Goal: Transaction & Acquisition: Purchase product/service

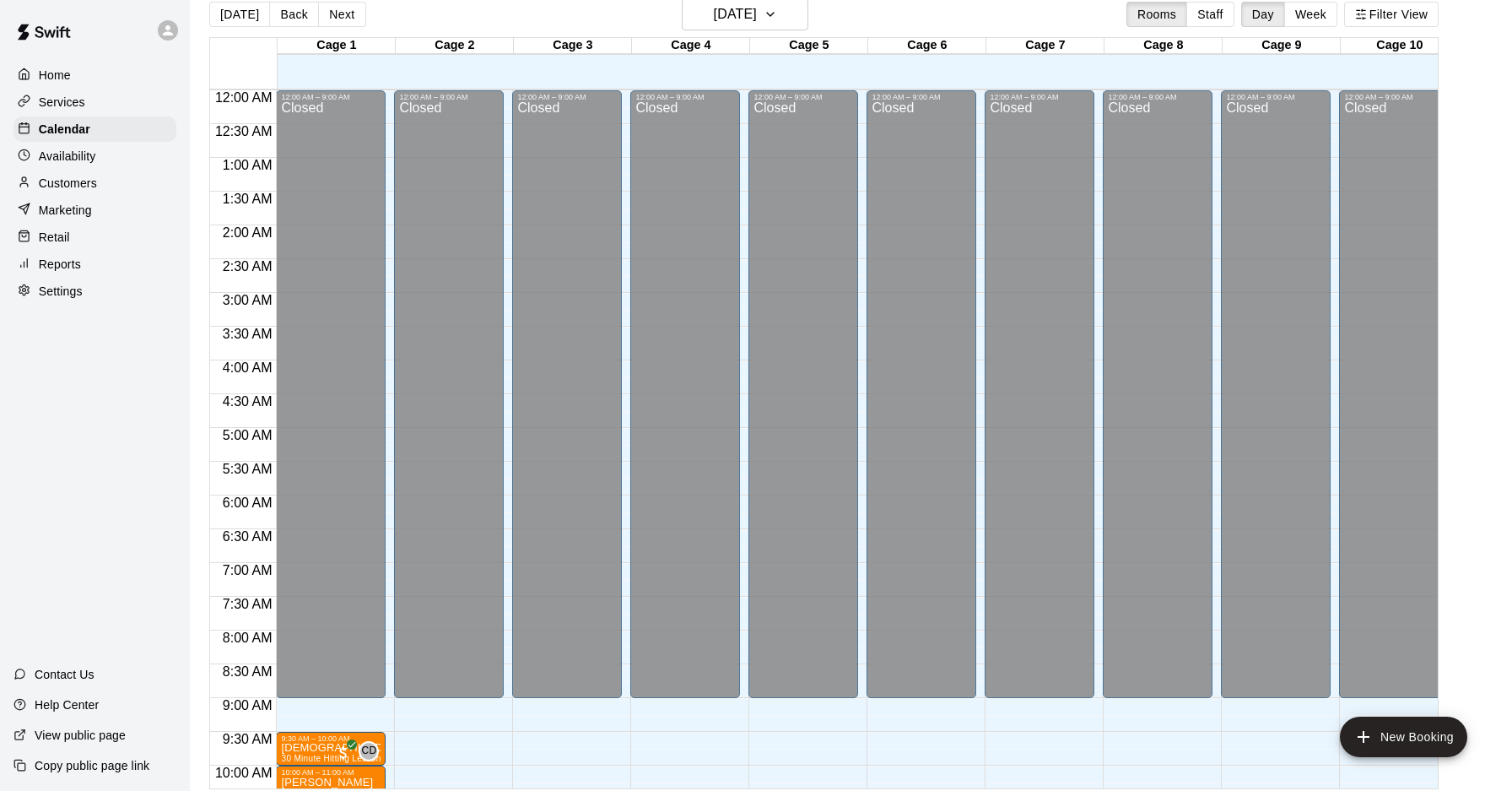
scroll to position [497, 0]
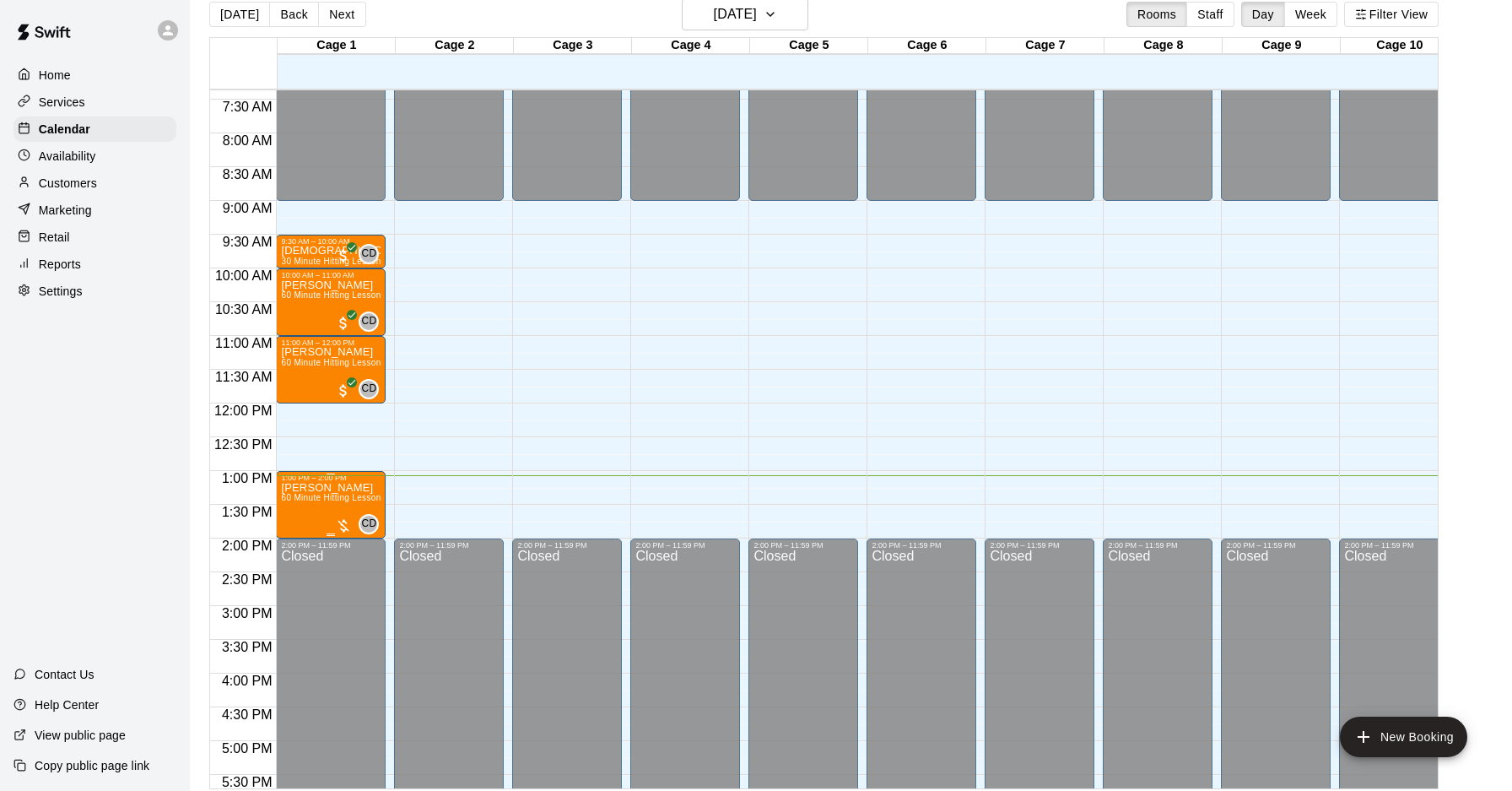
click at [345, 527] on div at bounding box center [343, 525] width 17 height 17
click at [363, 579] on button "edit" at bounding box center [352, 574] width 34 height 33
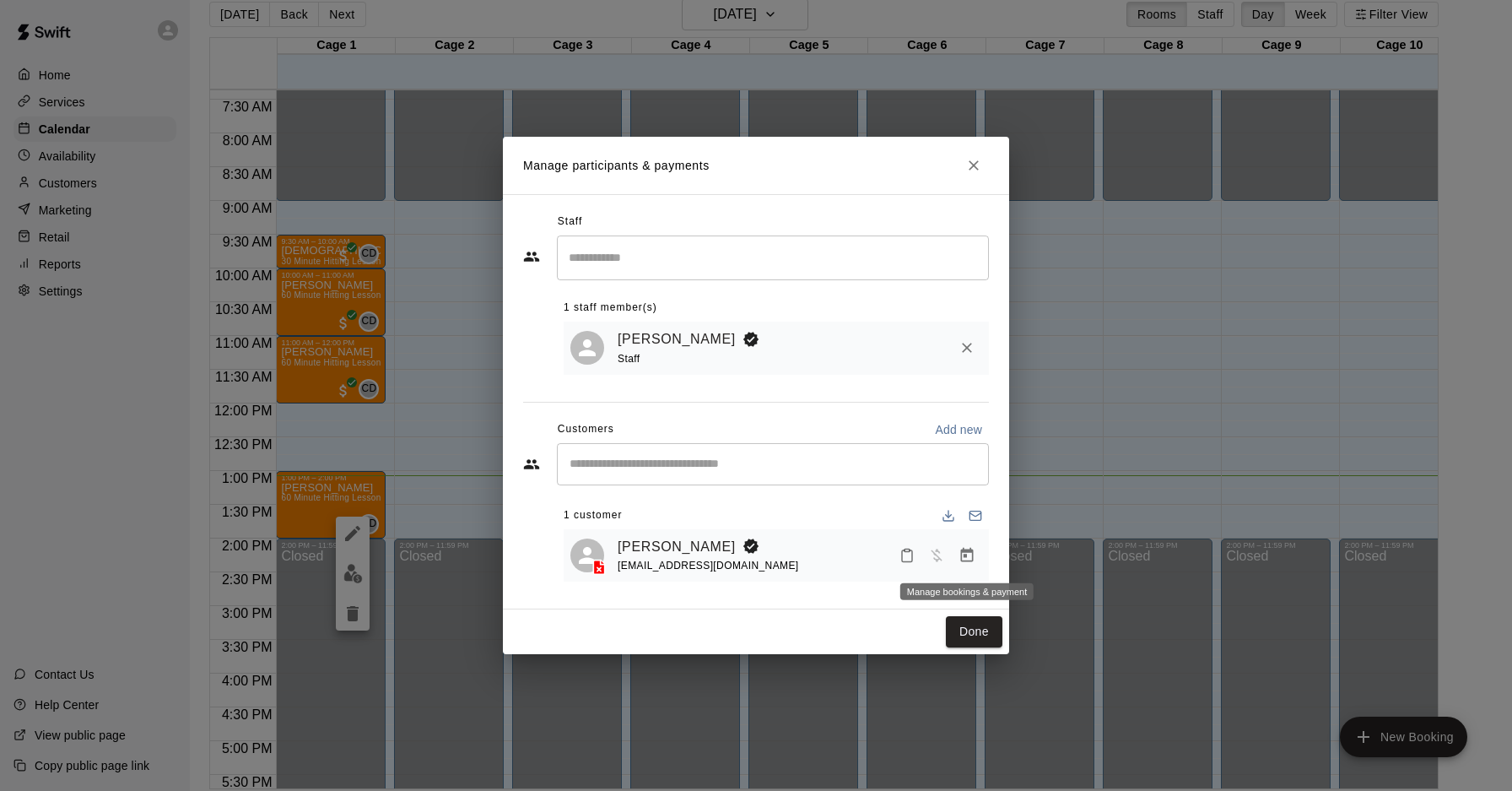
click at [968, 556] on icon "Manage bookings & payment" at bounding box center [966, 555] width 17 height 17
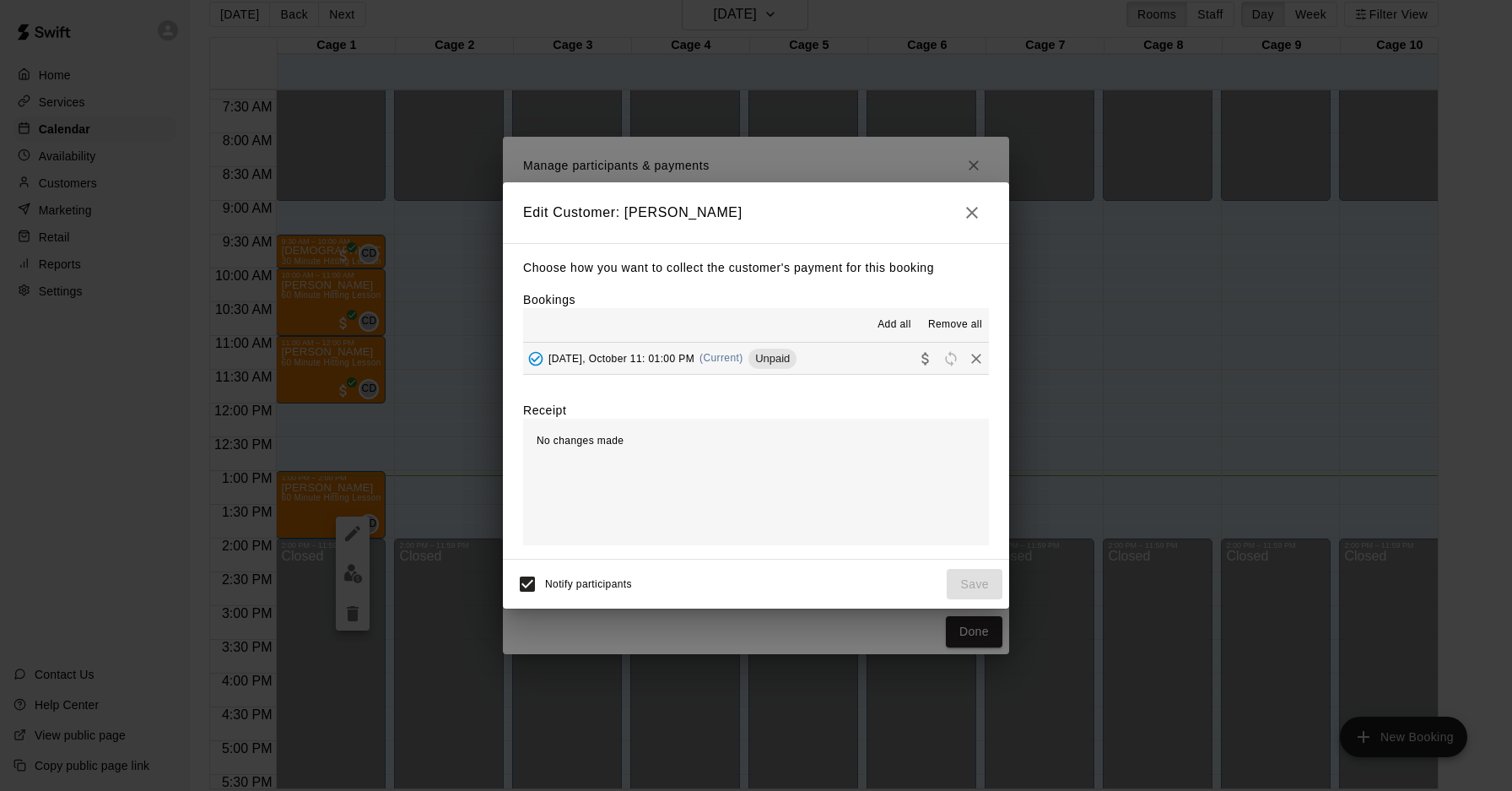
click at [616, 365] on div "[DATE], October 11: 01:00 PM (Current) Unpaid" at bounding box center [659, 358] width 274 height 25
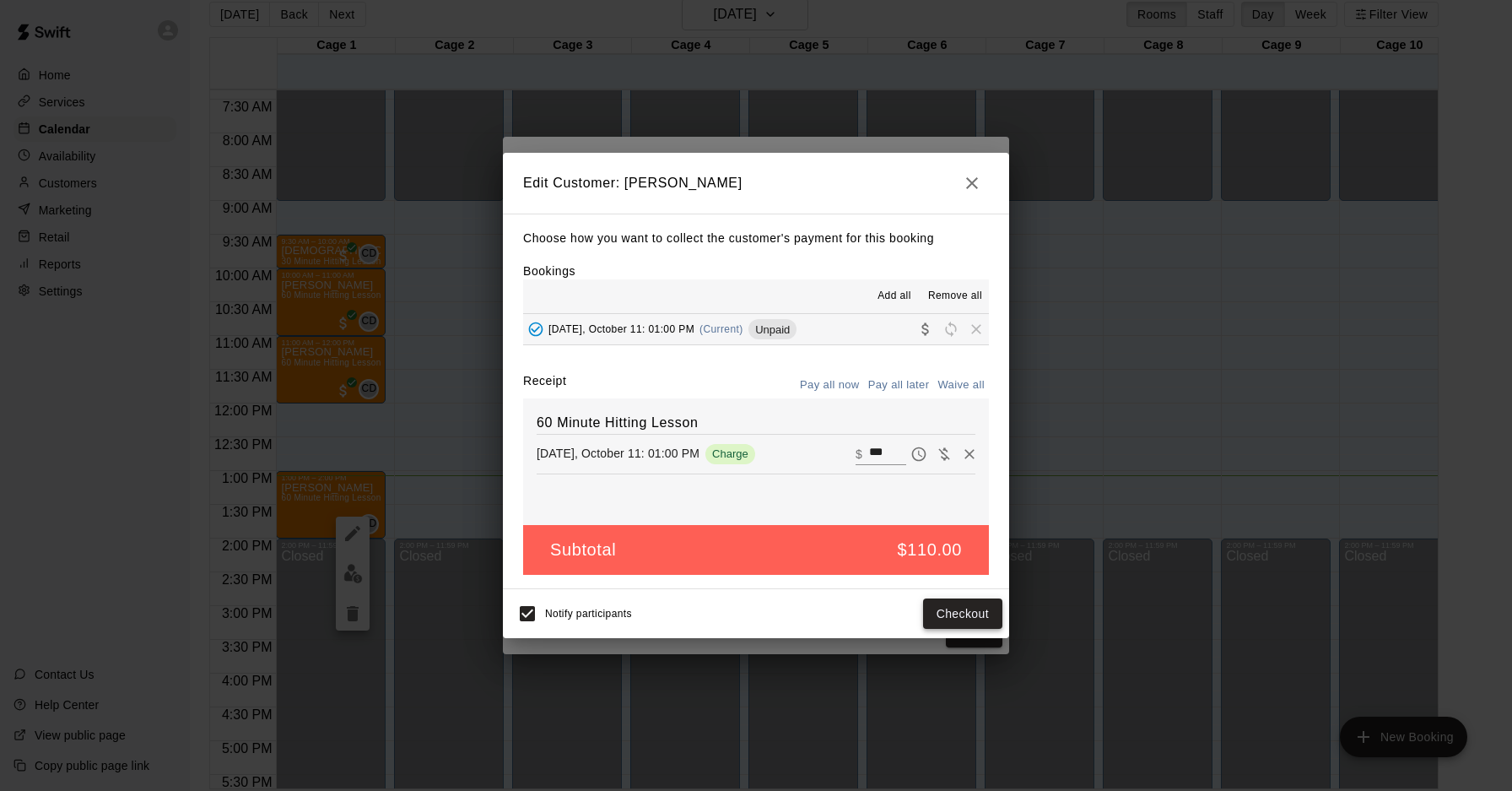
click at [967, 617] on button "Checkout" at bounding box center [962, 614] width 79 height 31
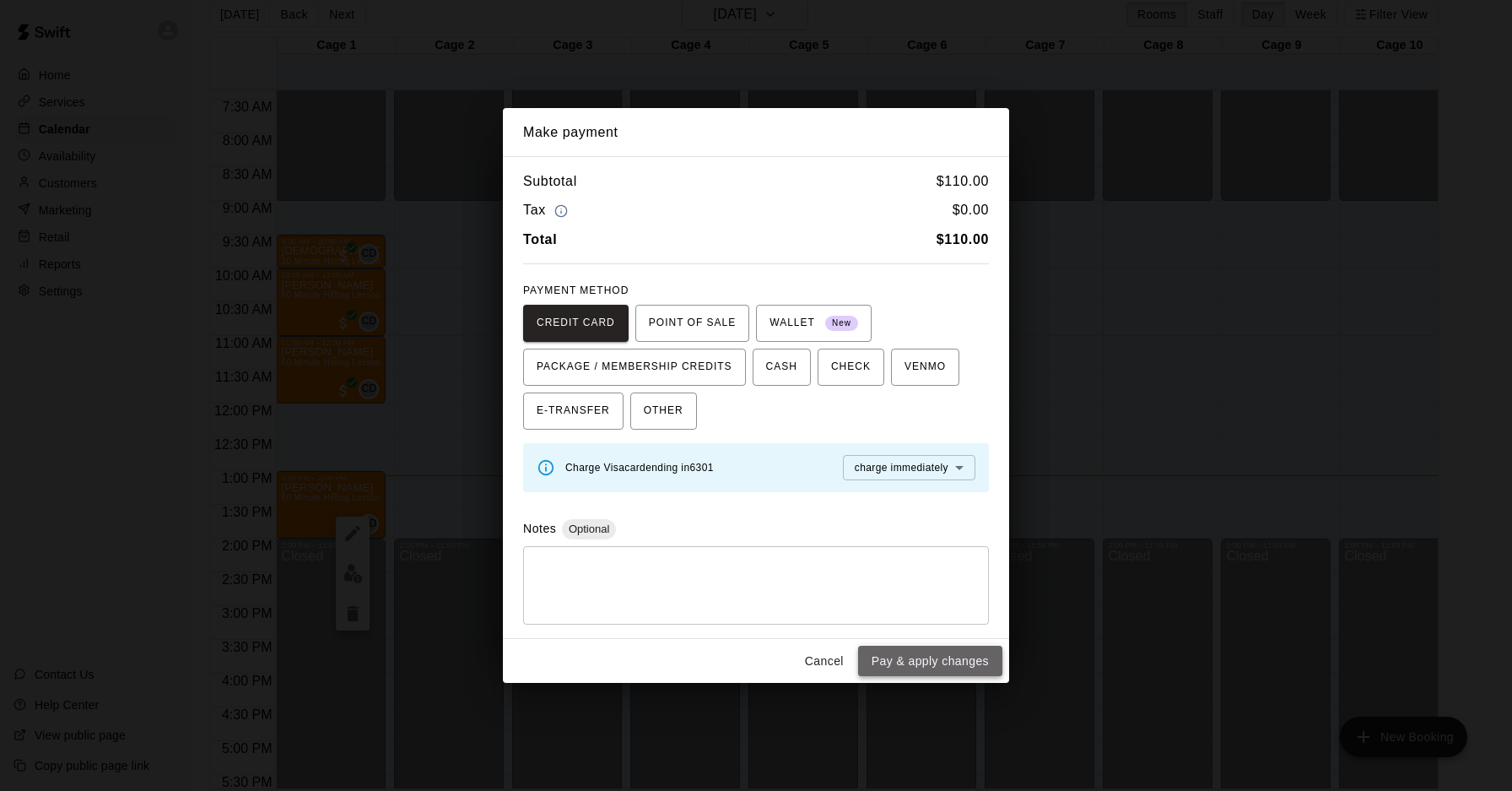
click at [943, 658] on button "Pay & apply changes" at bounding box center [930, 661] width 144 height 31
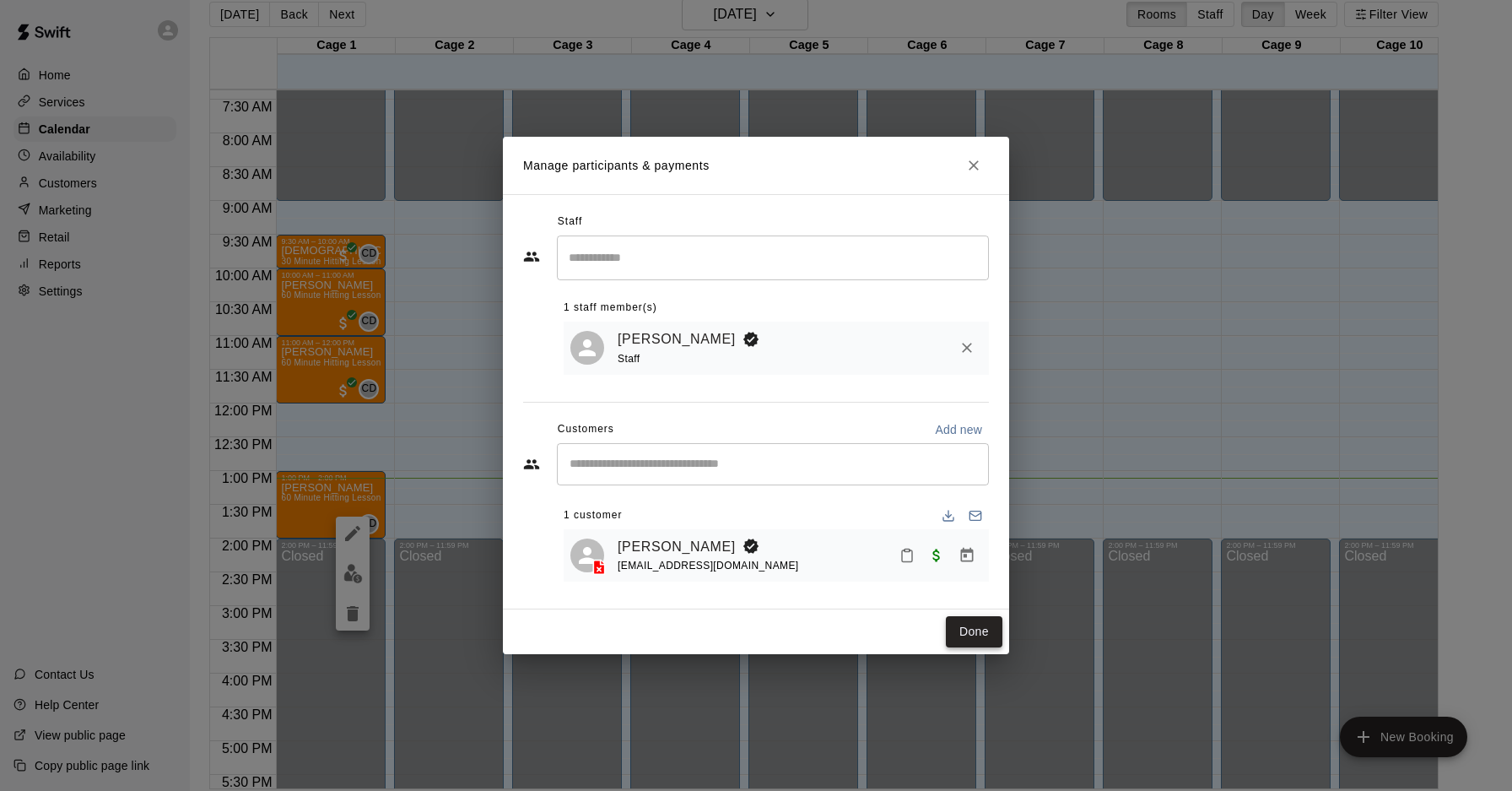
click at [977, 634] on button "Done" at bounding box center [974, 632] width 56 height 31
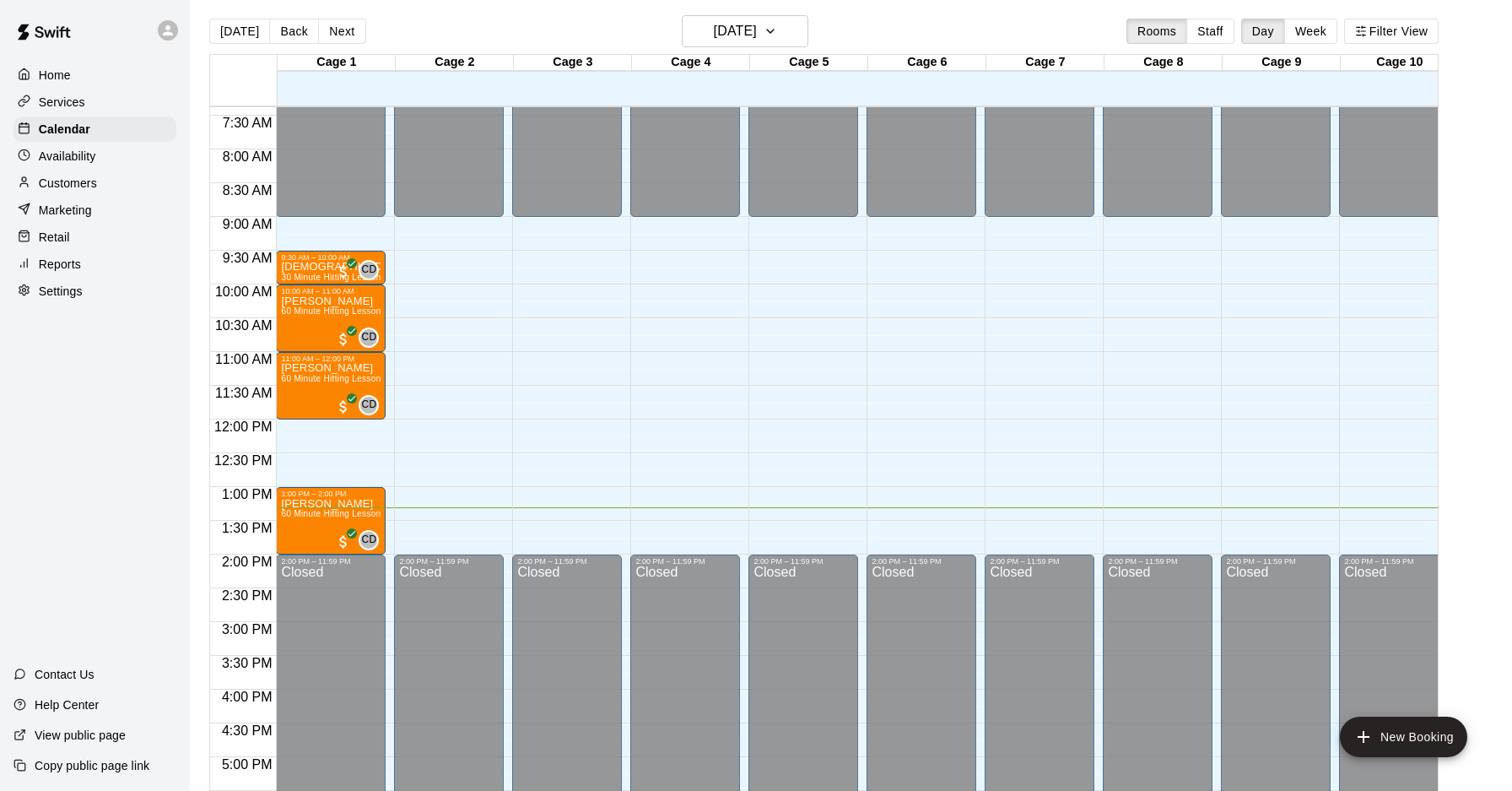
scroll to position [0, 0]
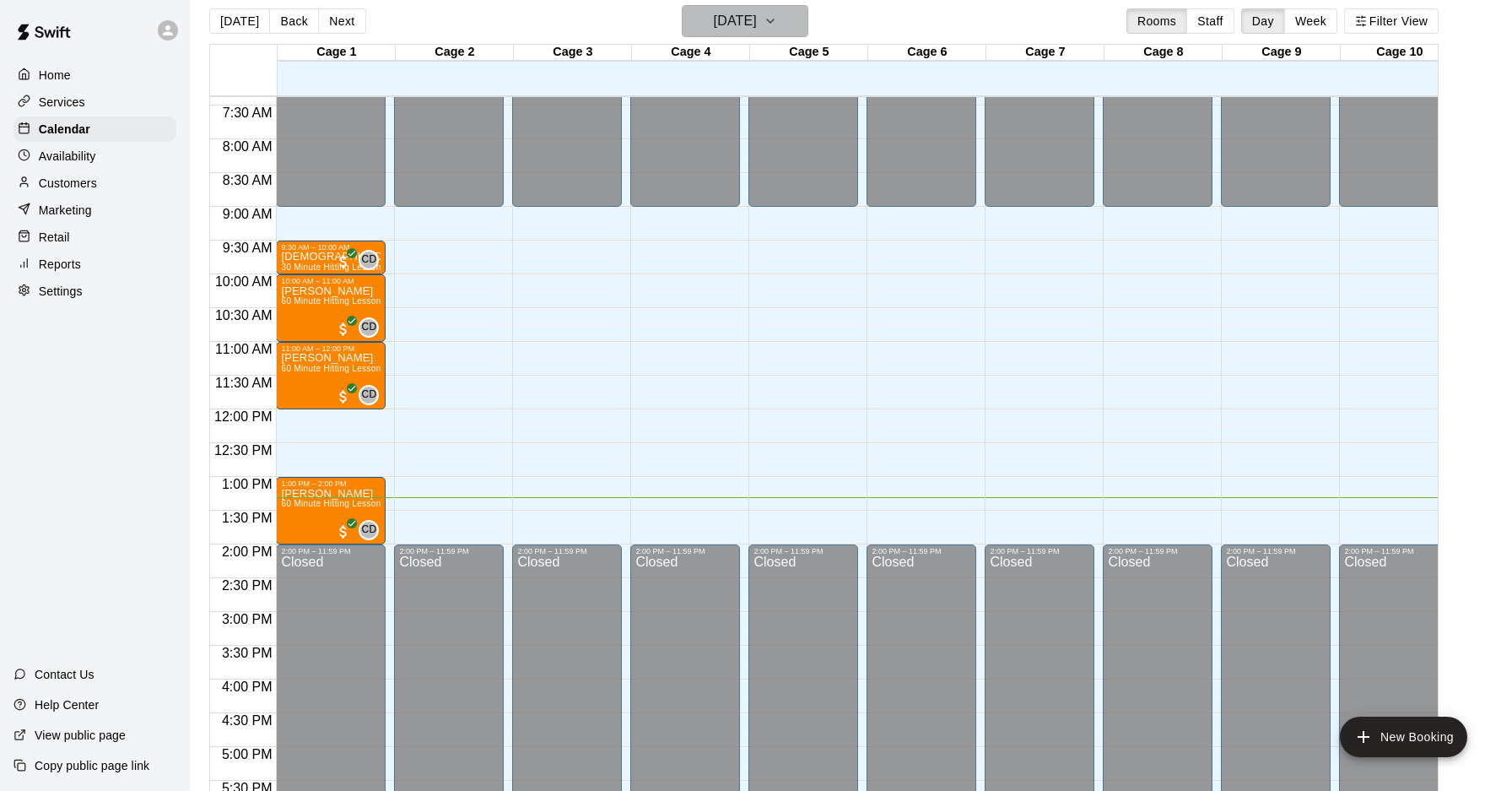
click at [714, 16] on h6 "[DATE]" at bounding box center [735, 21] width 43 height 23
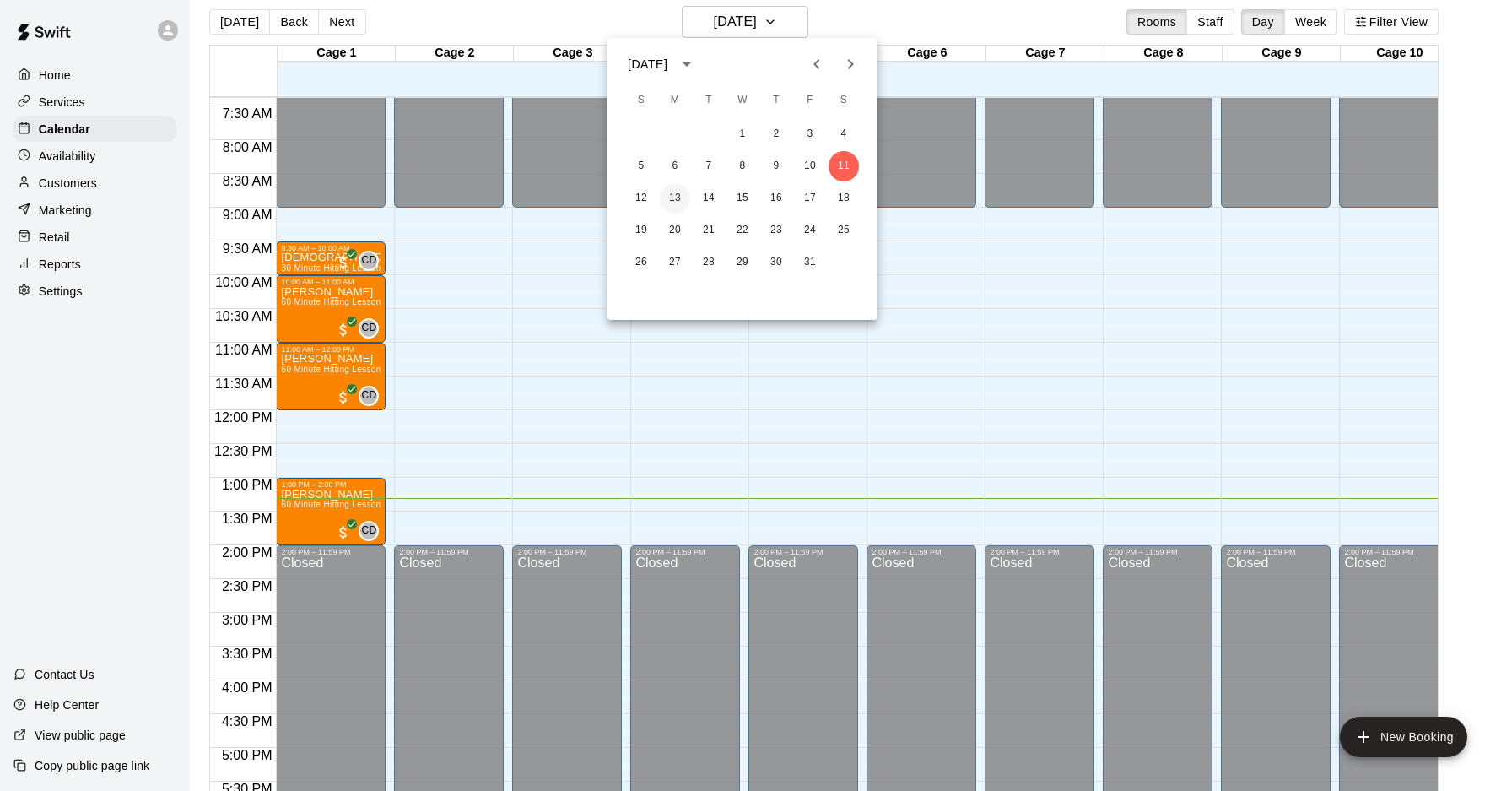
click at [668, 205] on button "13" at bounding box center [675, 198] width 30 height 30
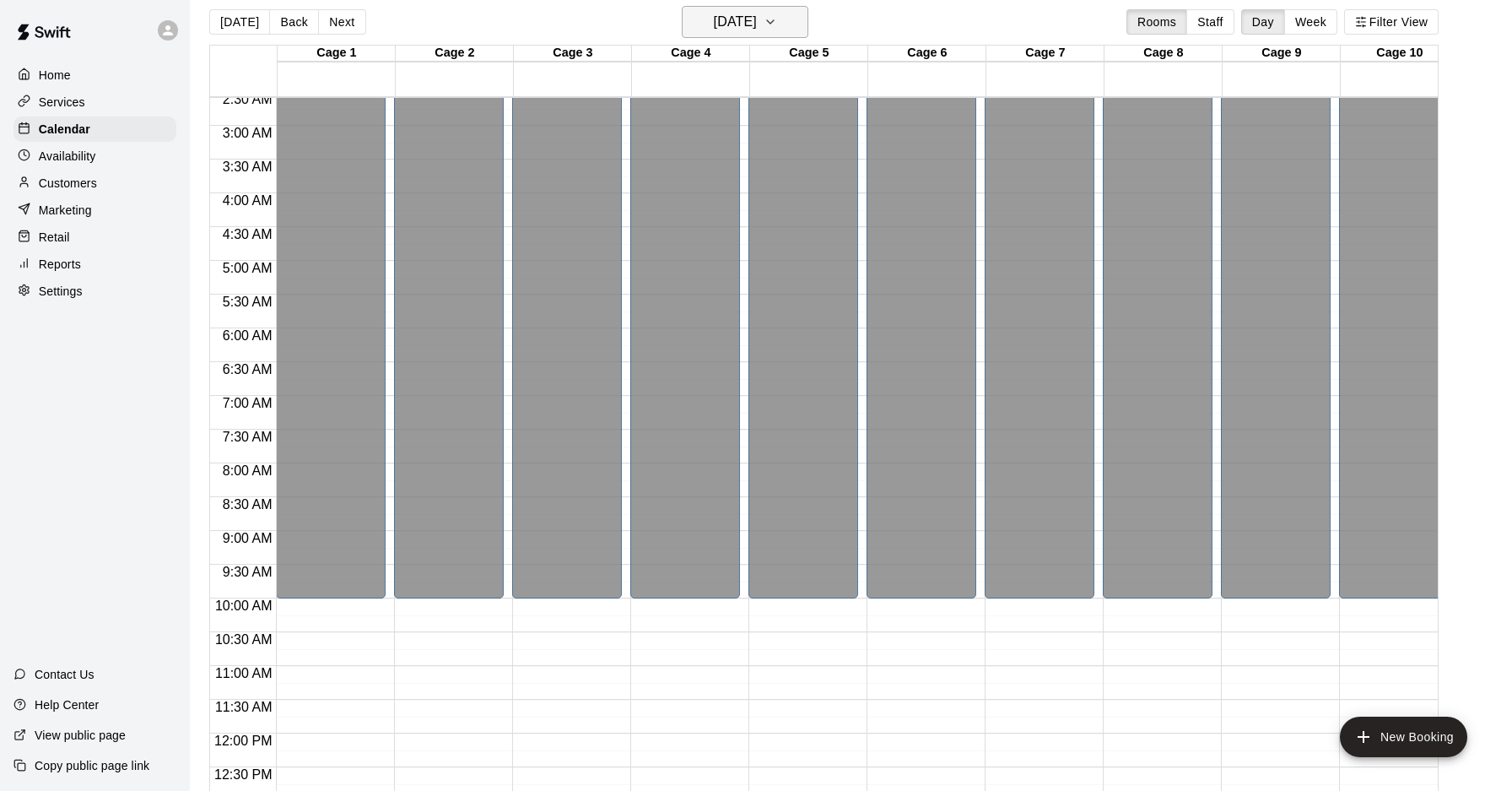
scroll to position [25, 0]
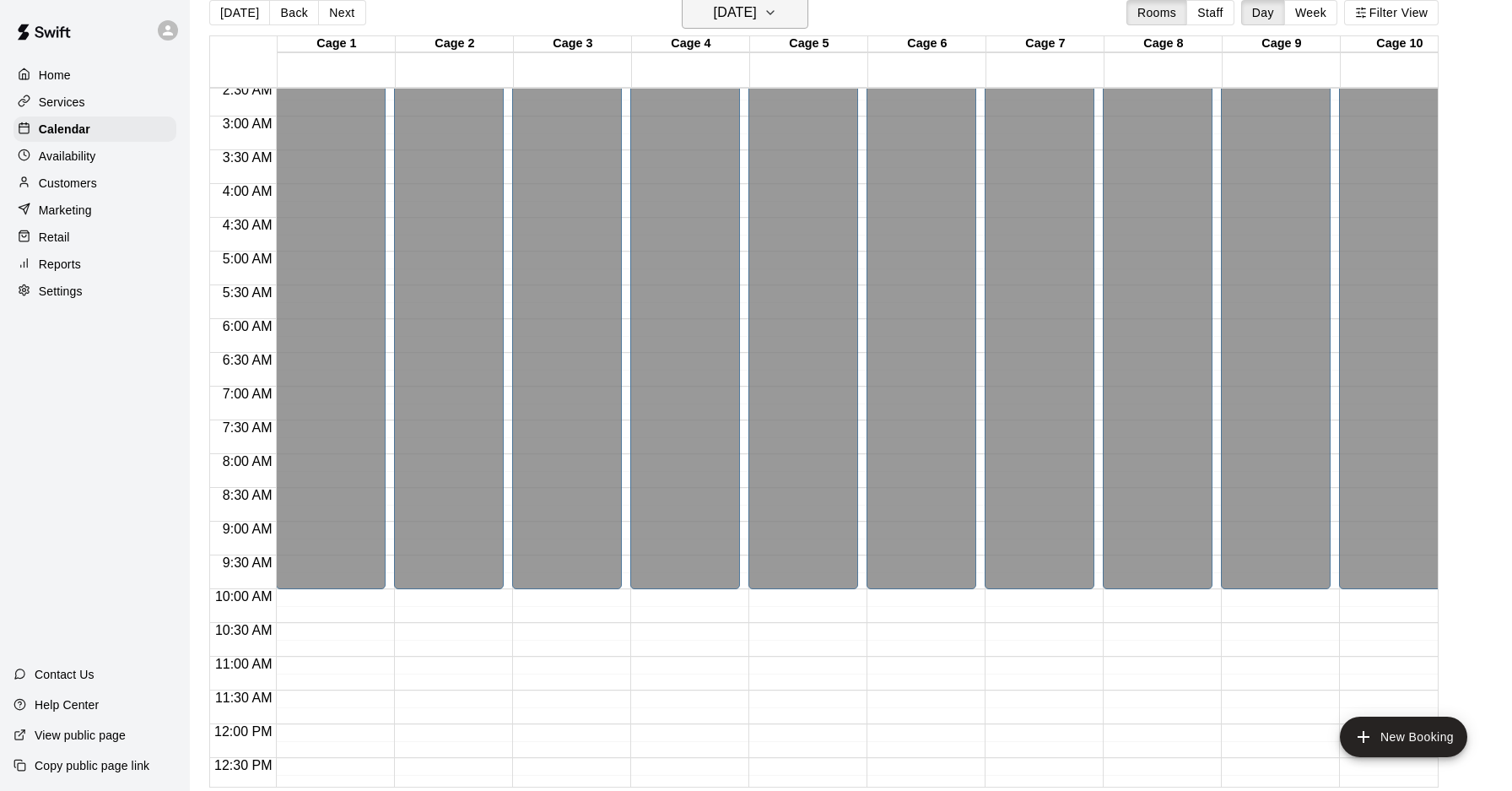
click at [705, 23] on button "[DATE]" at bounding box center [745, 13] width 127 height 32
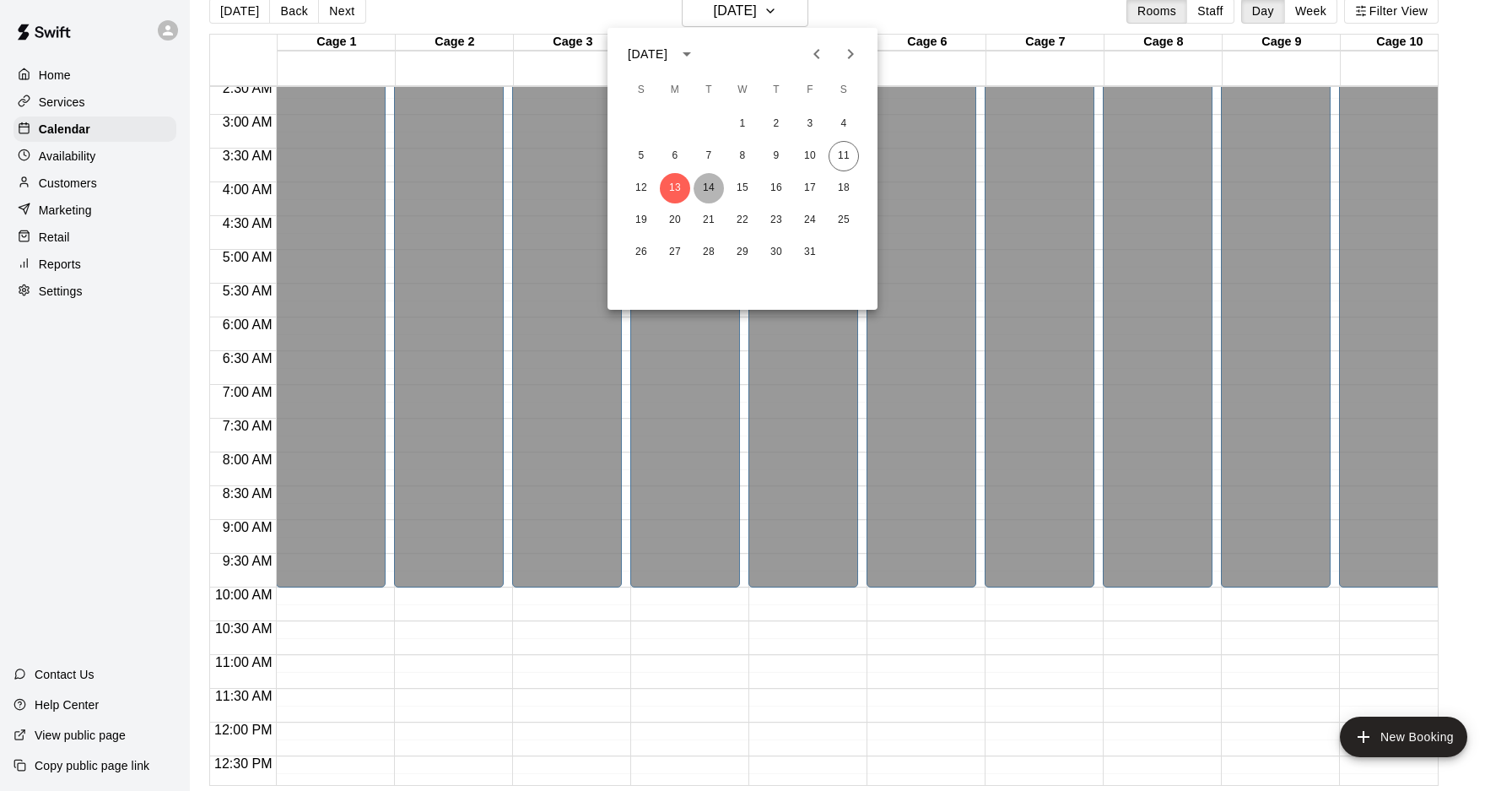
click at [708, 182] on button "14" at bounding box center [708, 188] width 30 height 30
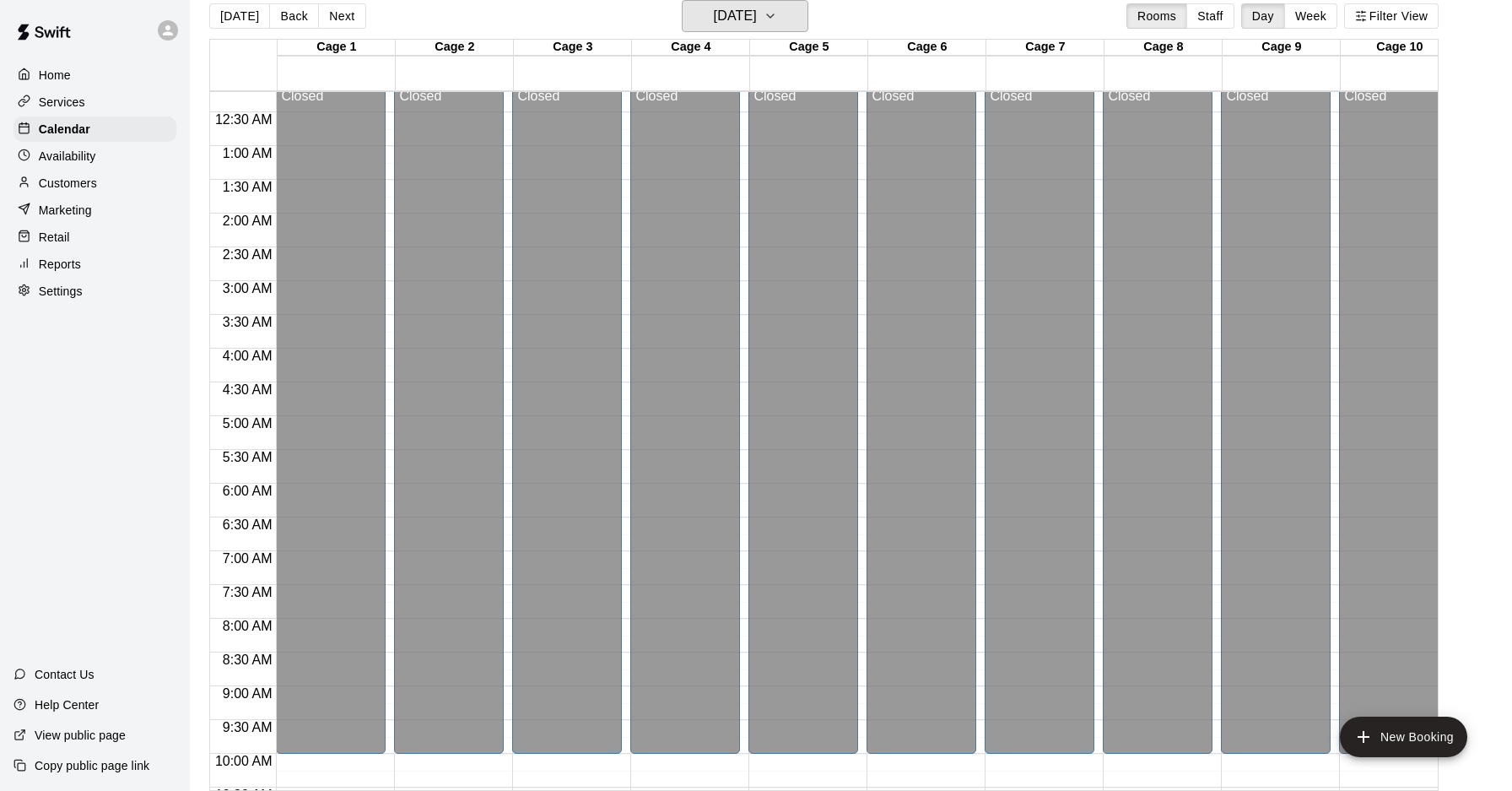
scroll to position [0, 0]
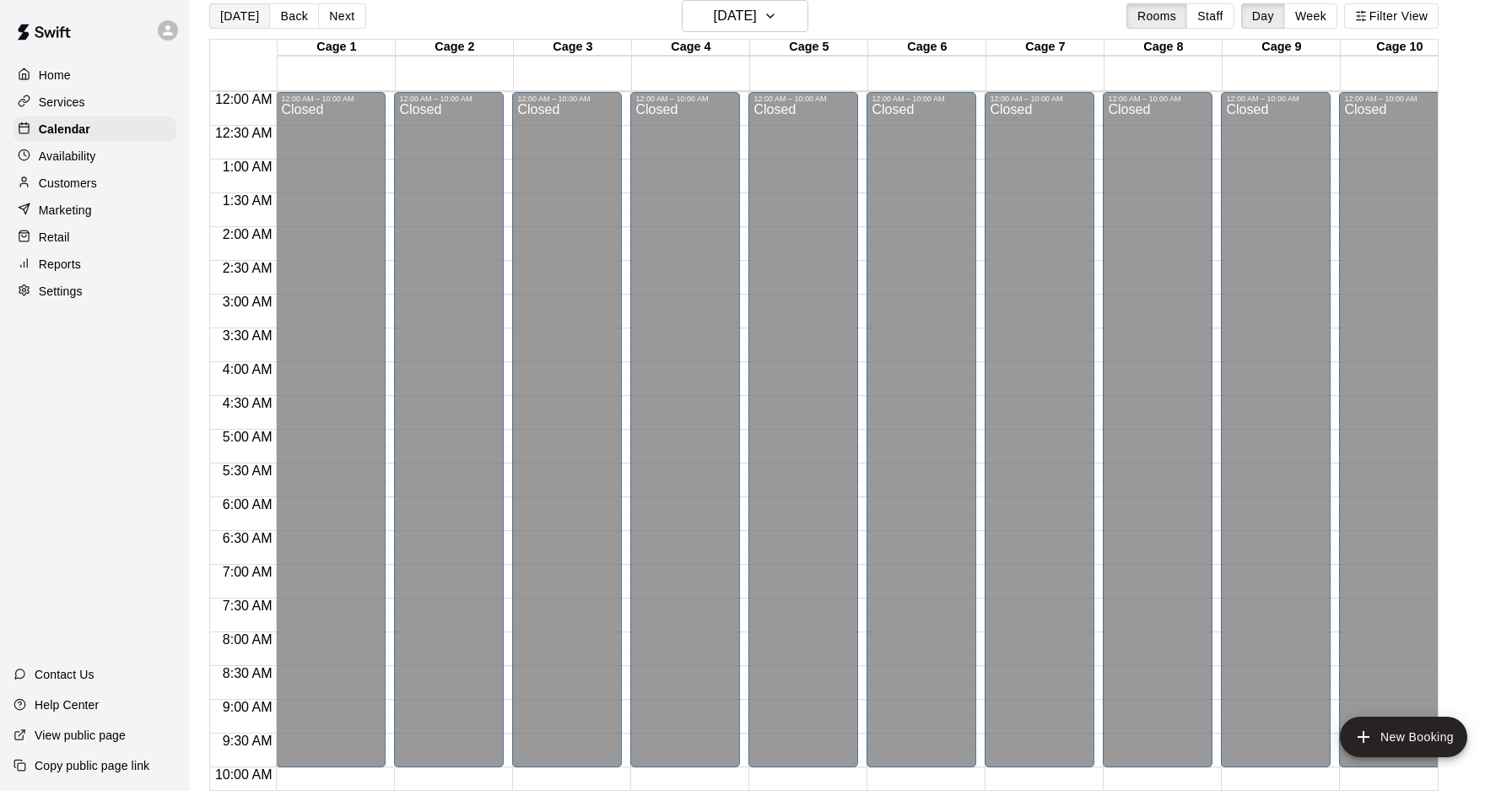
click at [219, 22] on button "[DATE]" at bounding box center [240, 16] width 60 height 25
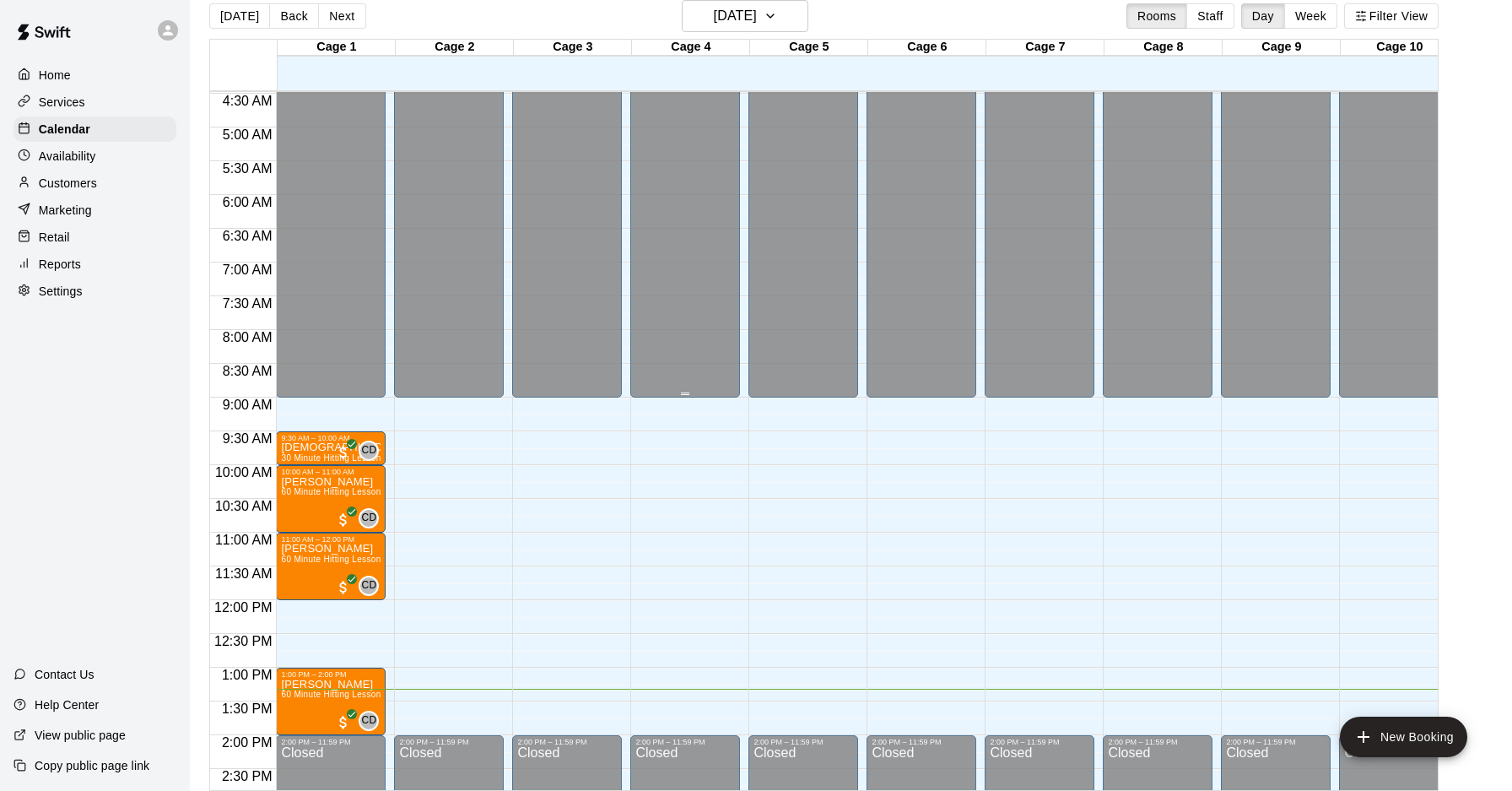
scroll to position [304, 0]
